Goal: Task Accomplishment & Management: Complete application form

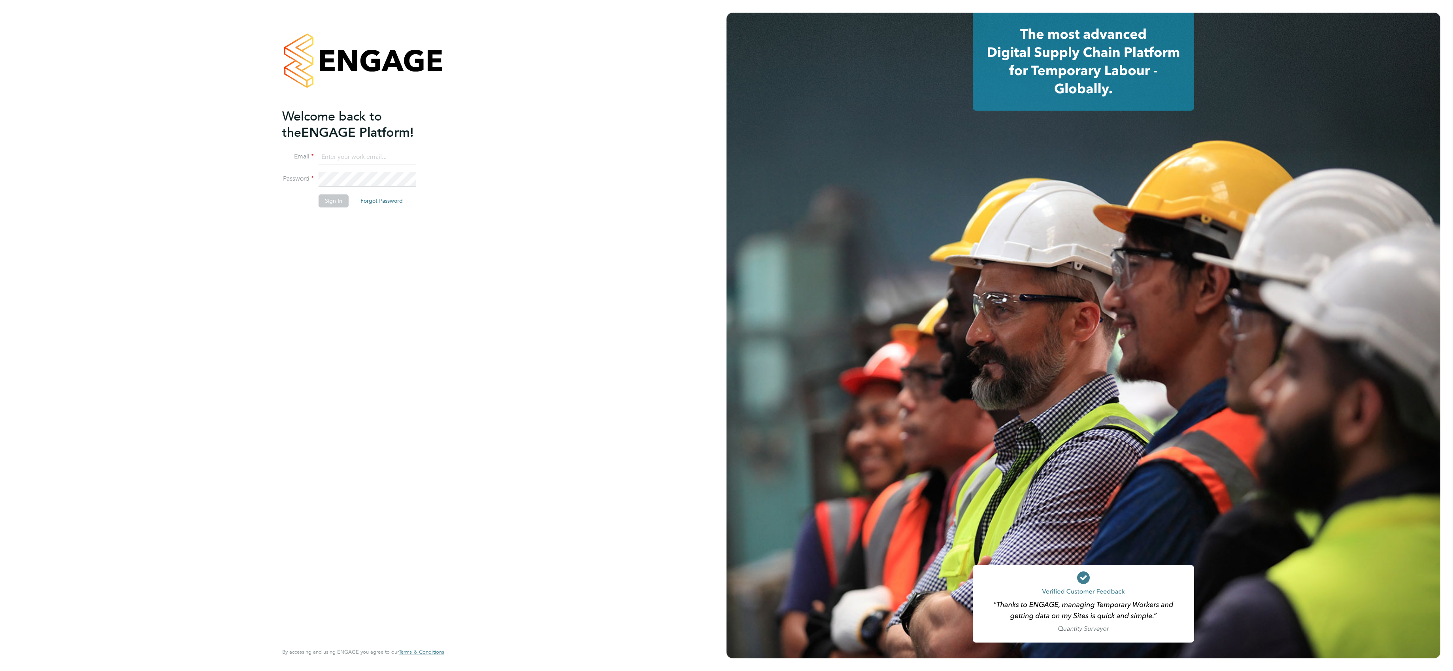
type input "[PERSON_NAME][EMAIL_ADDRESS][PERSON_NAME][DOMAIN_NAME]"
drag, startPoint x: 334, startPoint y: 200, endPoint x: 338, endPoint y: 199, distance: 4.0
click at [336, 199] on button "Sign In" at bounding box center [334, 200] width 30 height 13
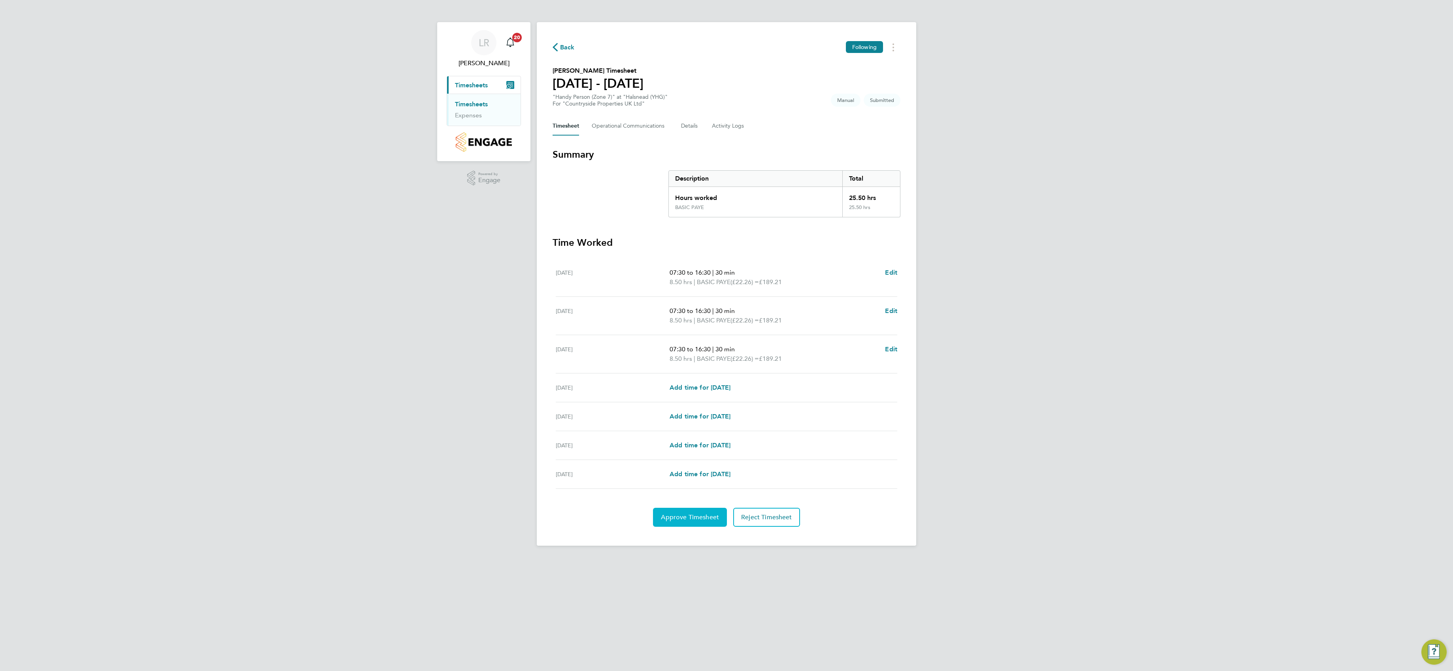
click at [698, 518] on span "Approve Timesheet" at bounding box center [690, 517] width 58 height 8
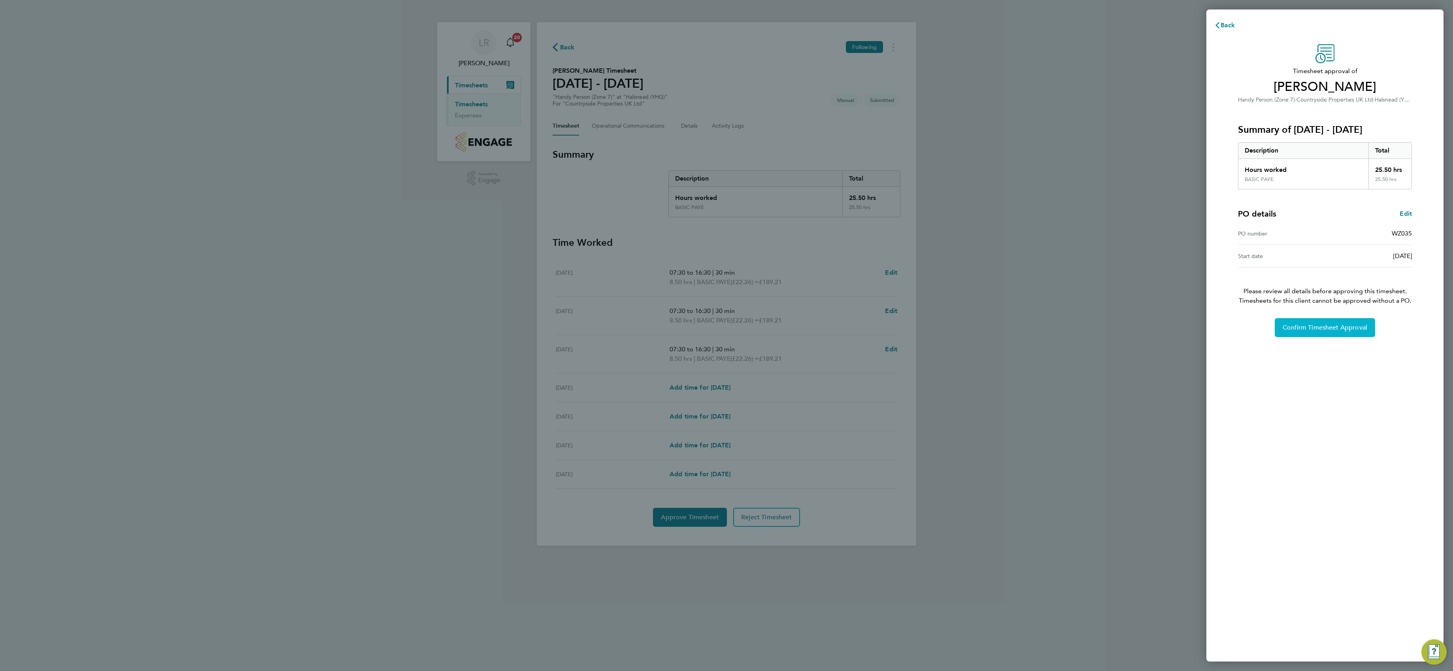
click at [1320, 322] on button "Confirm Timesheet Approval" at bounding box center [1324, 327] width 100 height 19
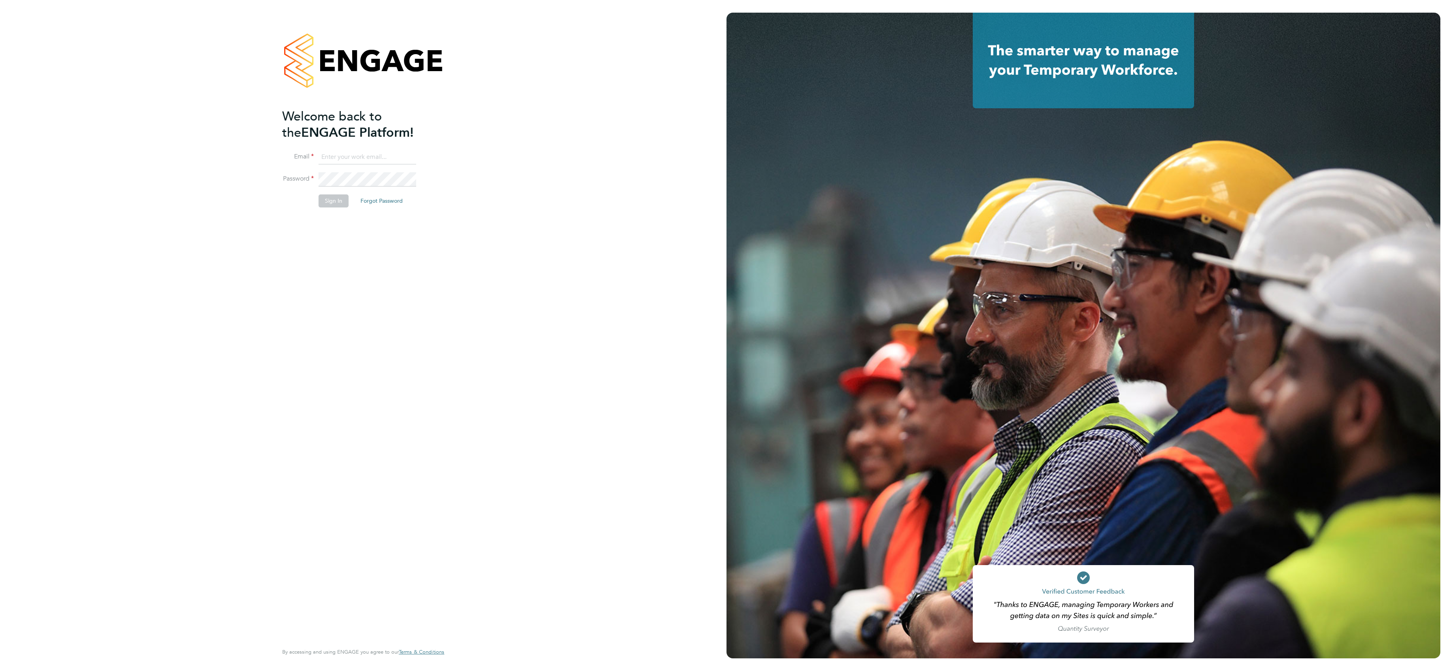
type input "lee.roche@vistry.co.uk"
click at [337, 203] on button "Sign In" at bounding box center [334, 200] width 30 height 13
type input "lee.roche@vistry.co.uk"
click at [334, 197] on button "Sign In" at bounding box center [334, 200] width 30 height 13
type input "lee.roche@vistry.co.uk"
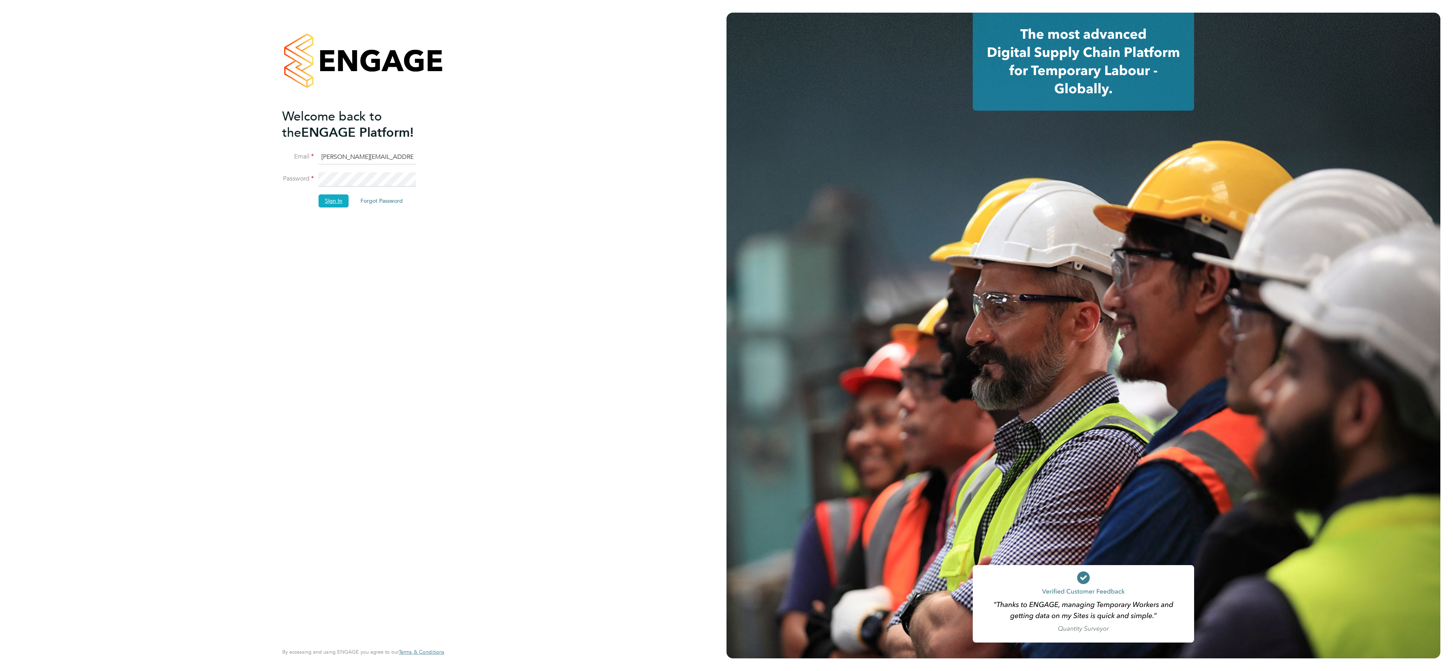
click at [324, 195] on button "Sign In" at bounding box center [334, 200] width 30 height 13
